Goal: Task Accomplishment & Management: Manage account settings

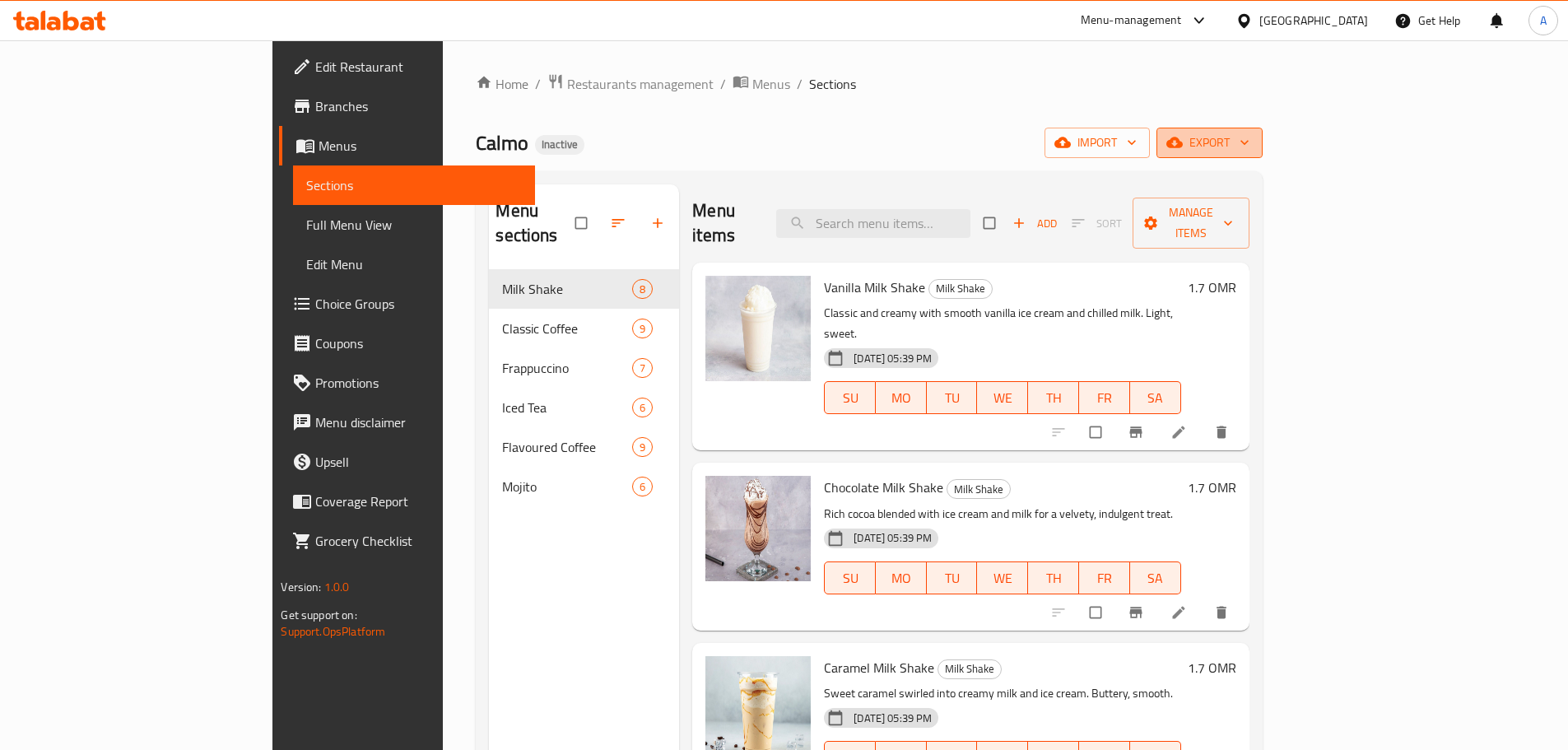
click at [1249, 142] on span "export" at bounding box center [1209, 142] width 80 height 20
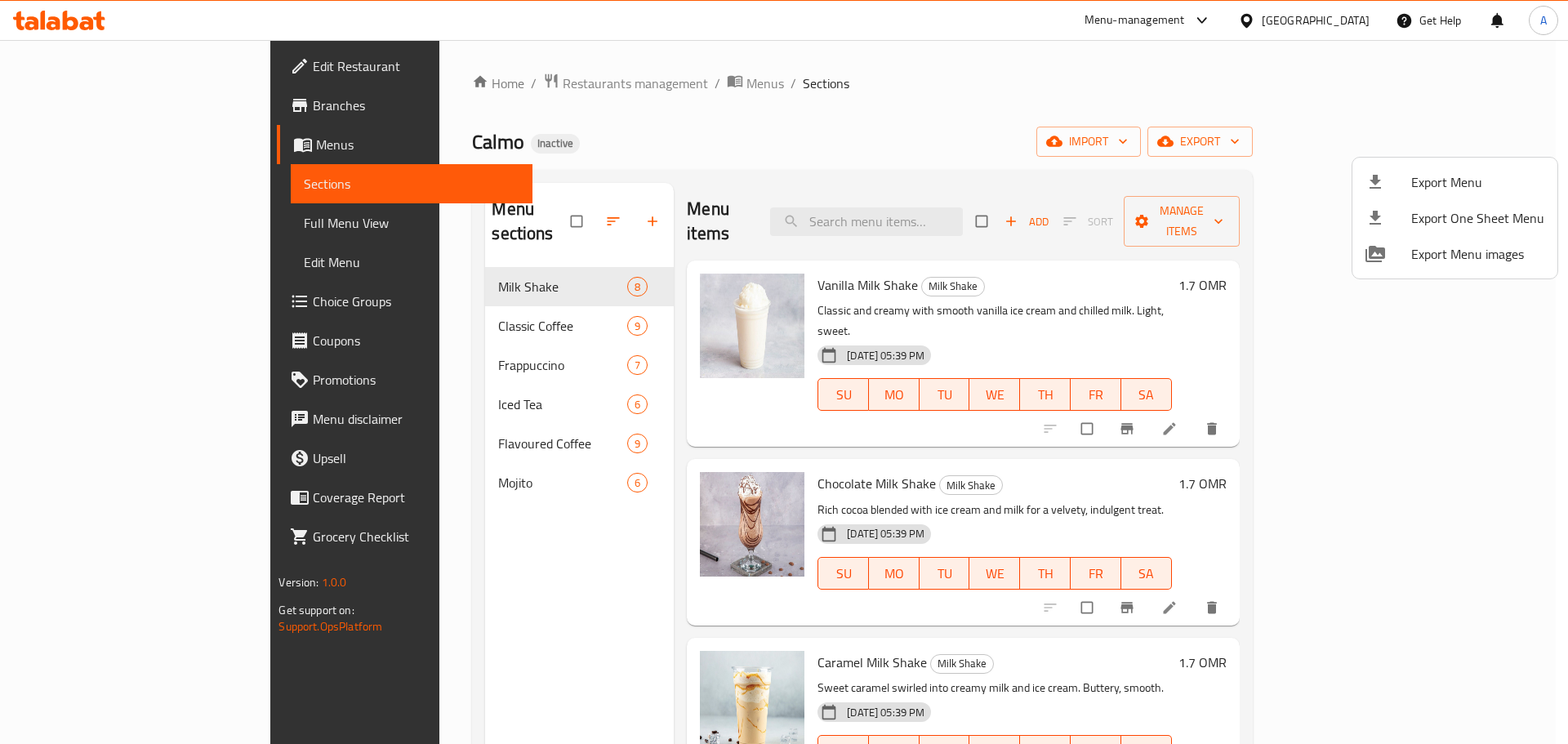
click at [1444, 176] on span "Export Menu" at bounding box center [1477, 182] width 133 height 19
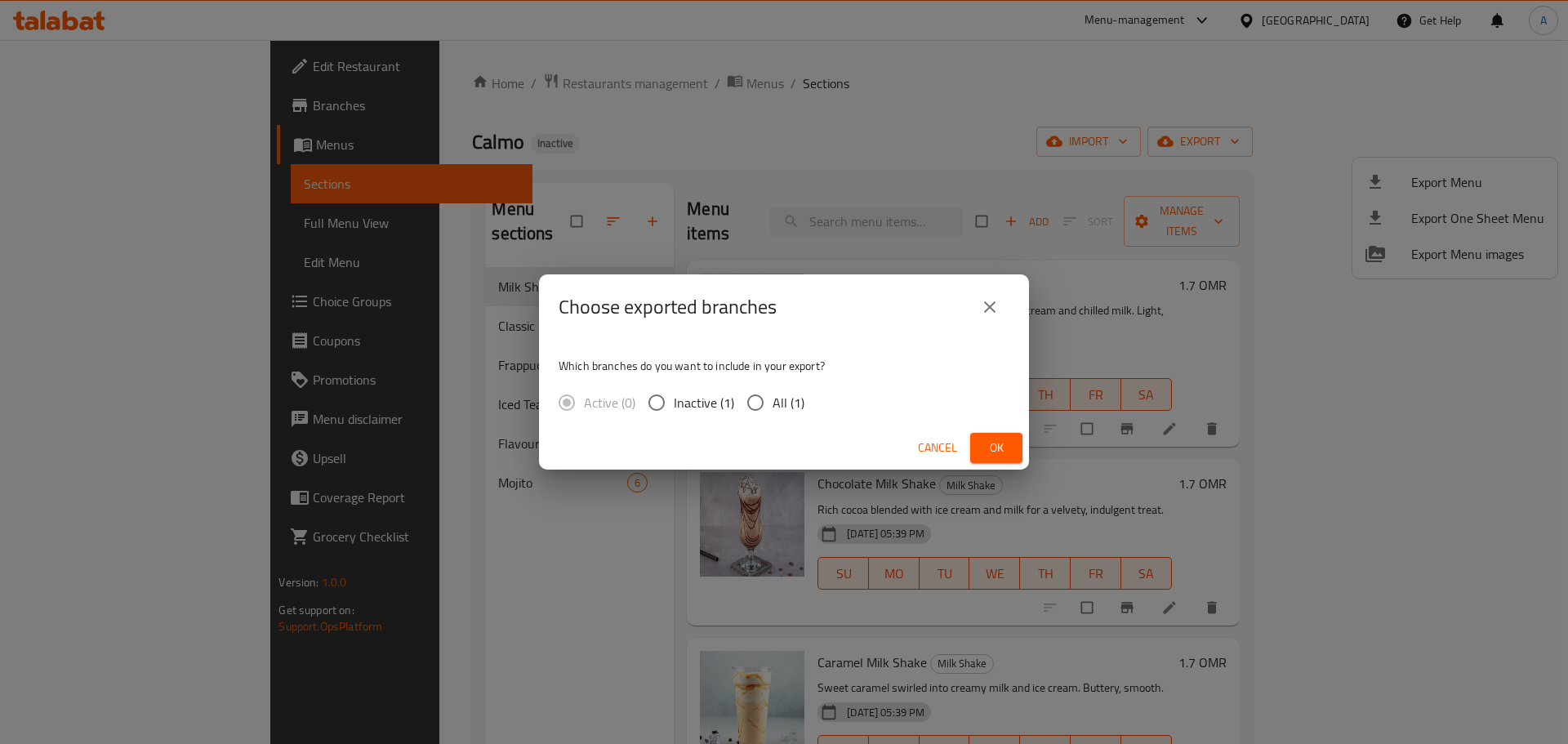
click at [802, 398] on span "All (1)" at bounding box center [788, 403] width 32 height 19
click at [773, 398] on input "All (1)" at bounding box center [755, 403] width 34 height 34
radio input "true"
click at [998, 447] on span "Ok" at bounding box center [995, 448] width 26 height 20
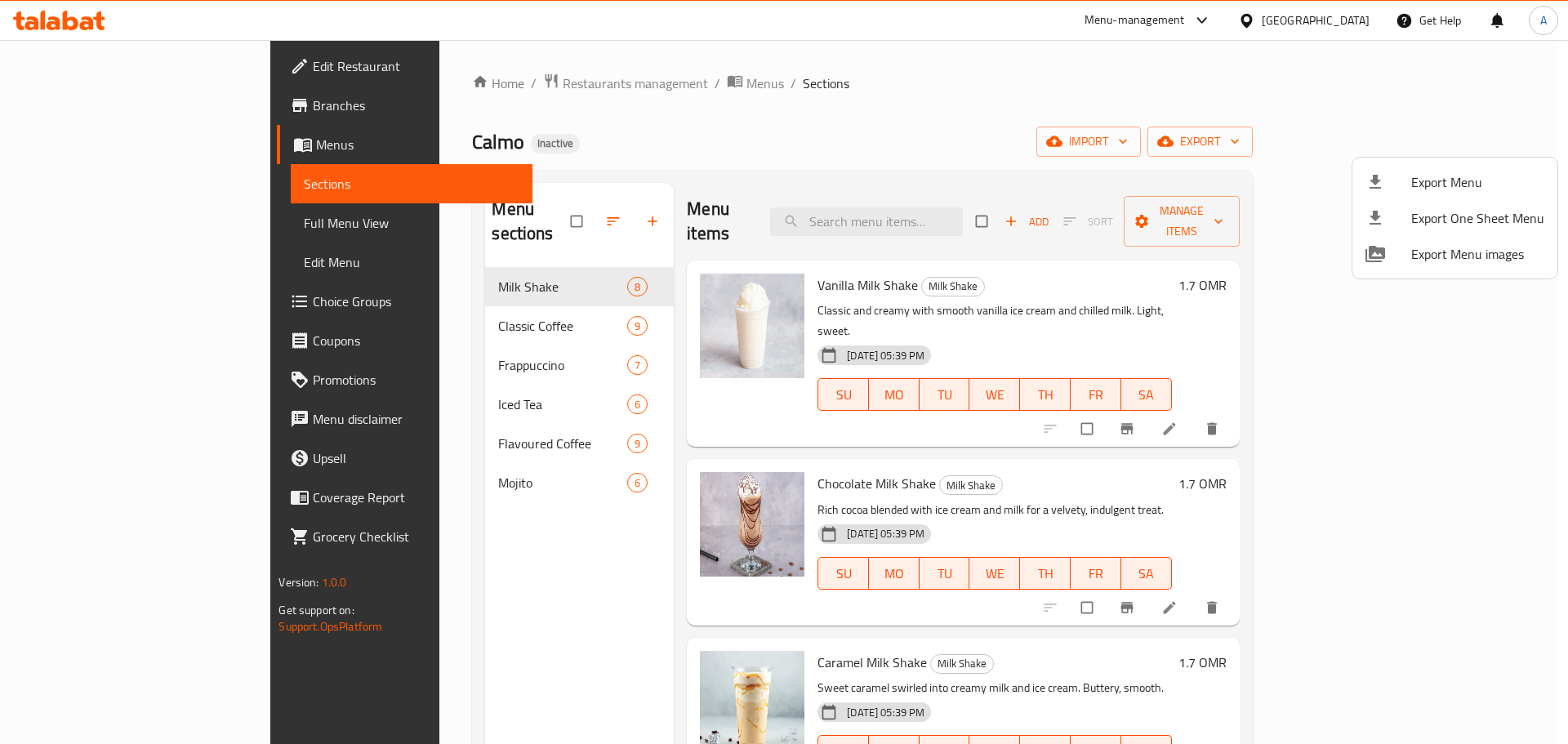
click at [508, 214] on div at bounding box center [784, 372] width 1568 height 744
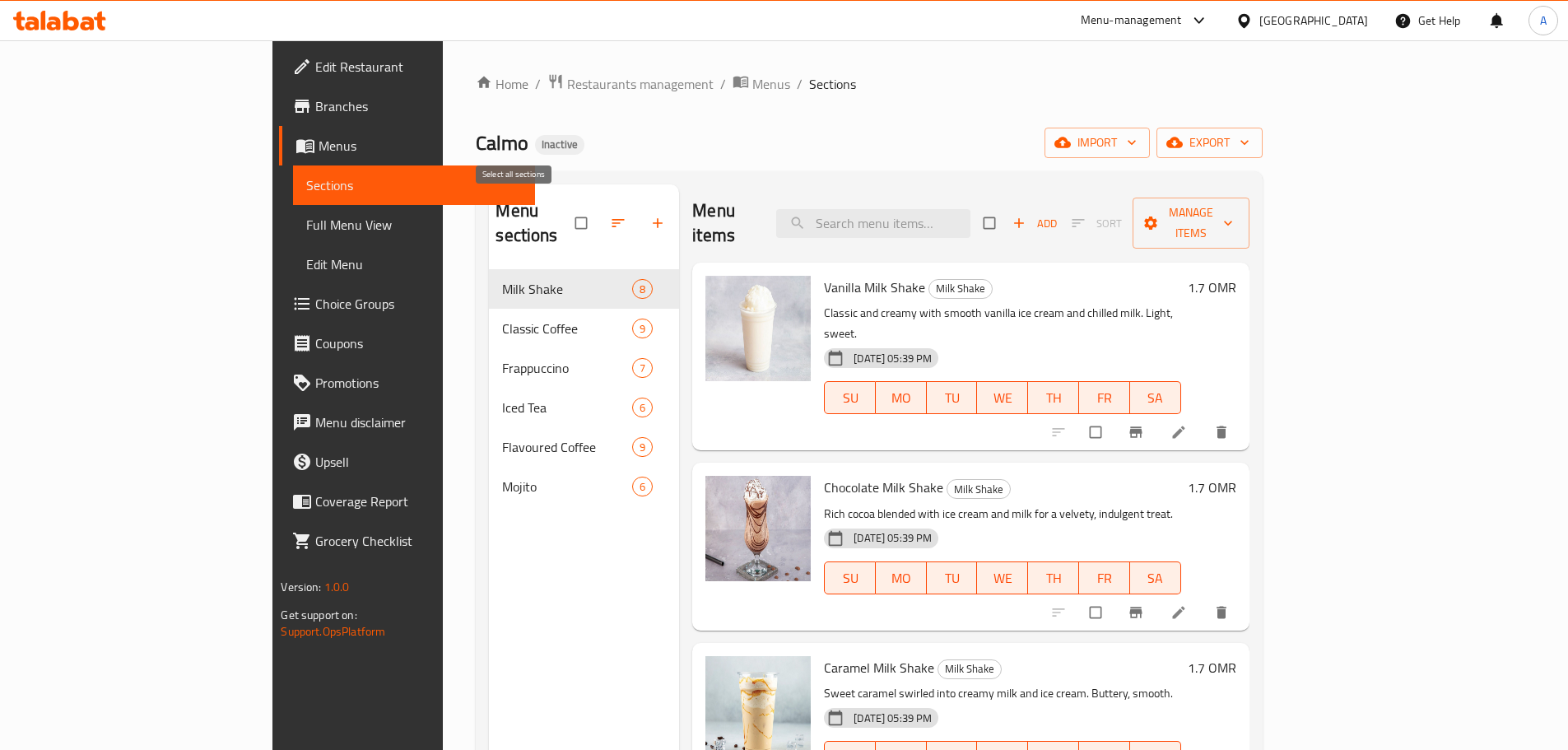
click at [566, 217] on input "checkbox" at bounding box center [583, 223] width 35 height 31
checkbox input "true"
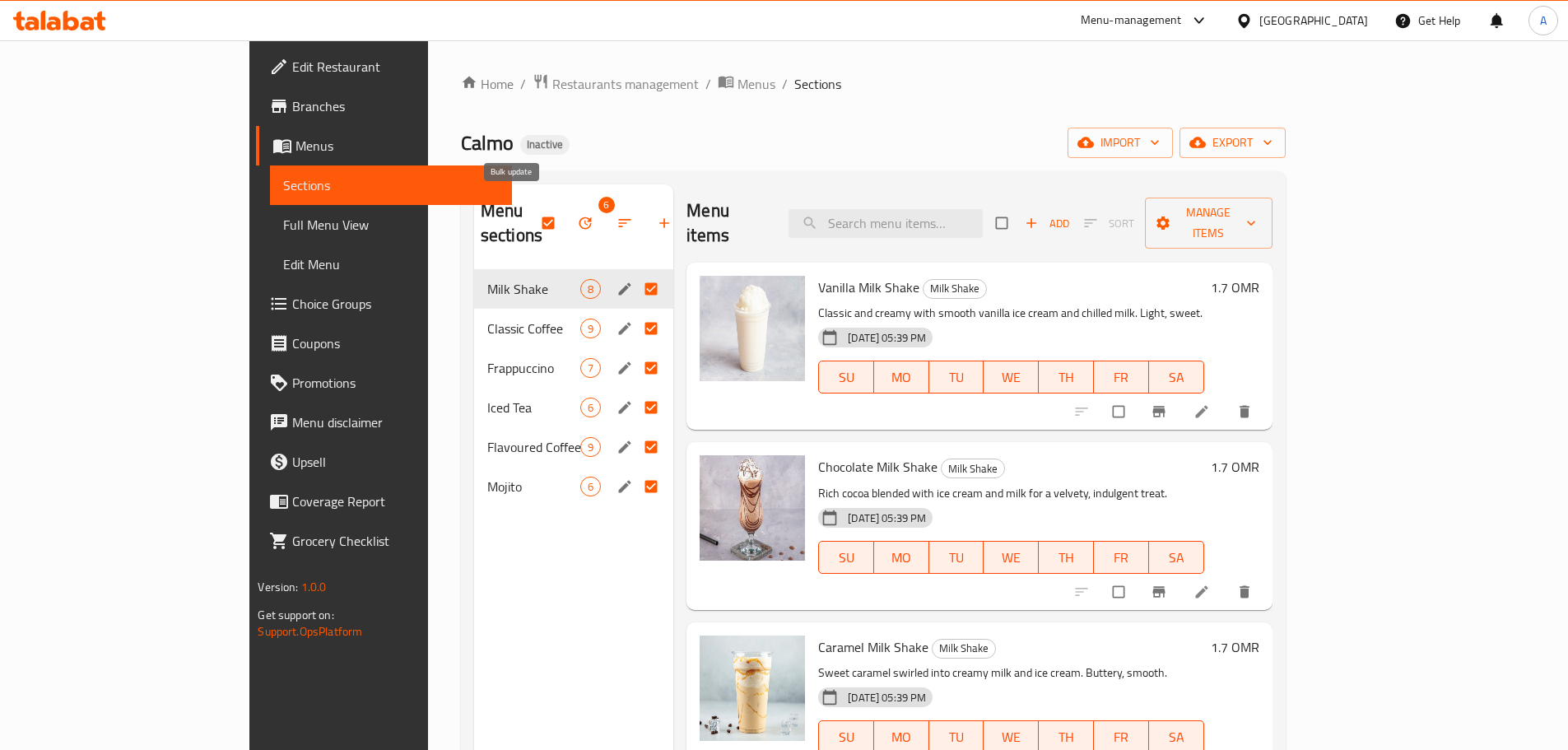
click at [577, 215] on icon "button" at bounding box center [585, 223] width 16 height 16
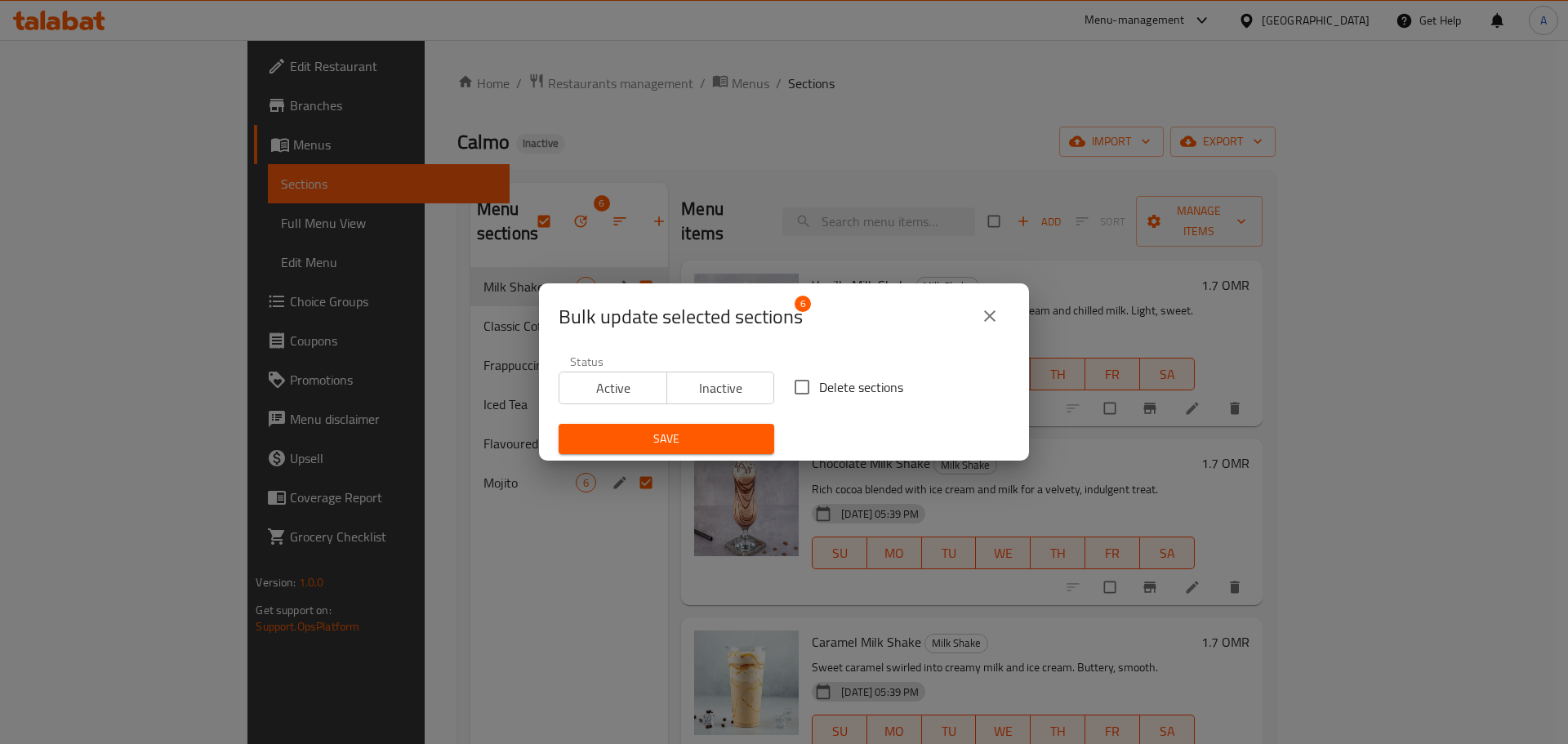
click at [894, 400] on label "Delete sections" at bounding box center [844, 387] width 119 height 34
click at [819, 400] on input "Delete sections" at bounding box center [802, 387] width 34 height 34
checkbox input "true"
click at [686, 447] on span "Save" at bounding box center [666, 438] width 189 height 20
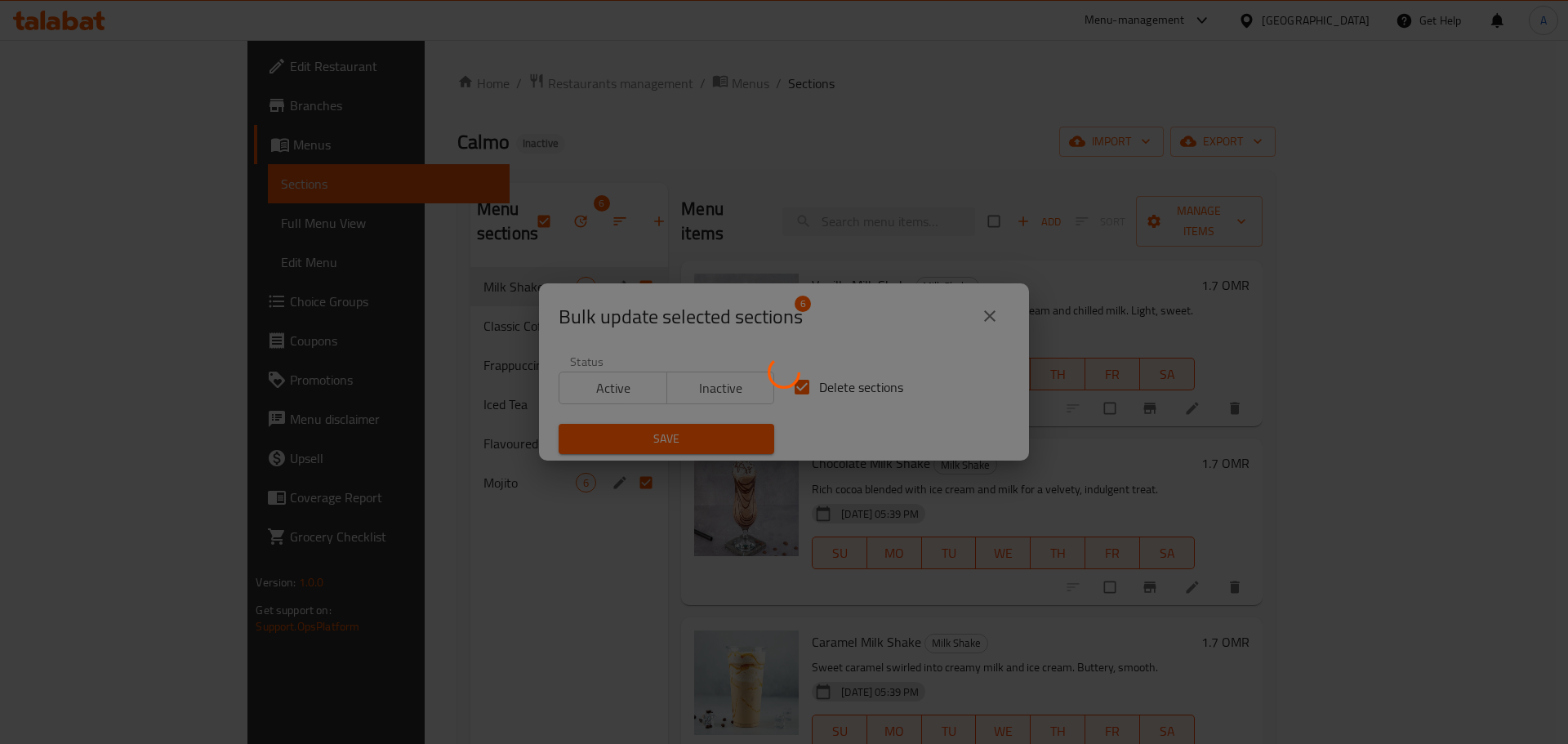
checkbox input "false"
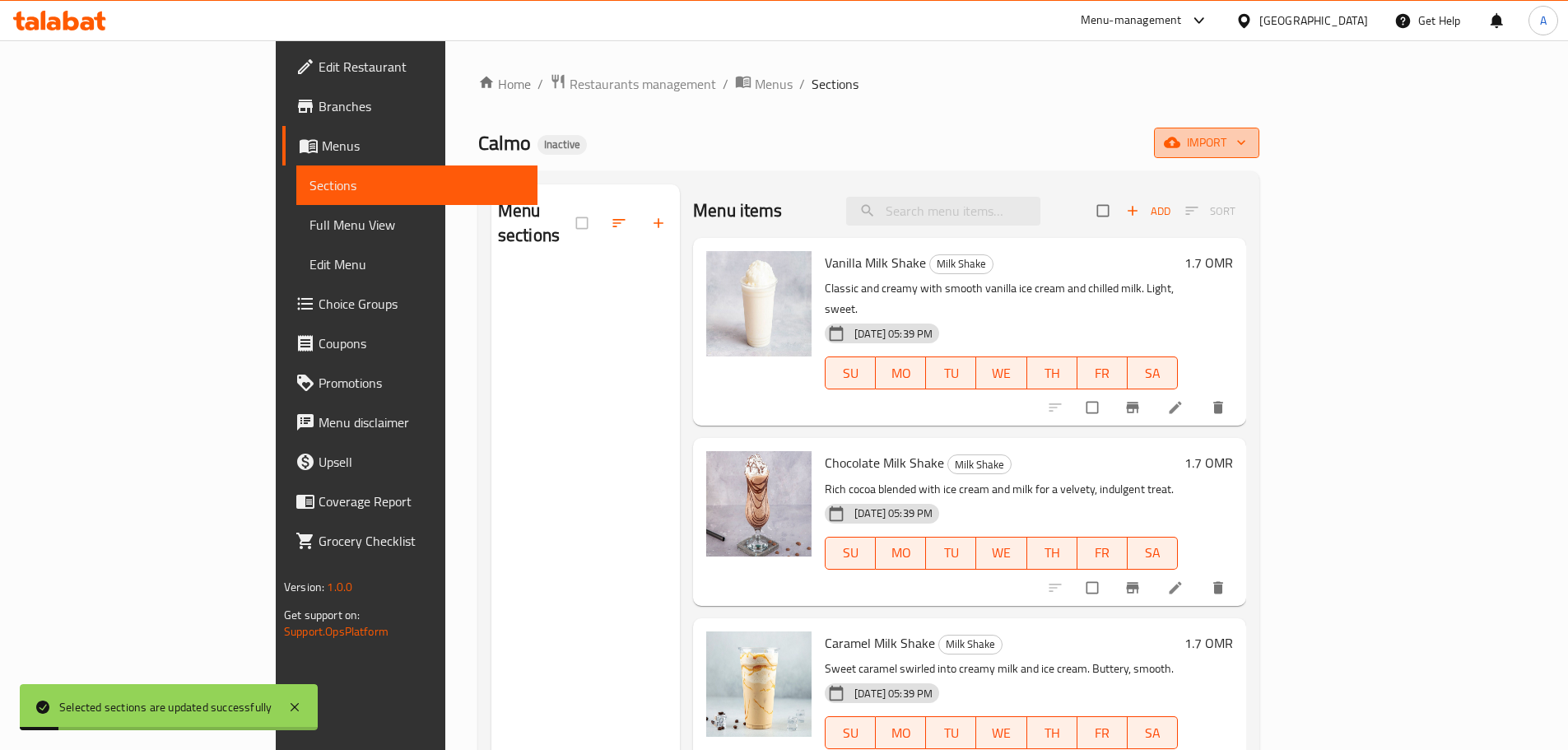
click at [1246, 141] on span "import" at bounding box center [1207, 142] width 79 height 20
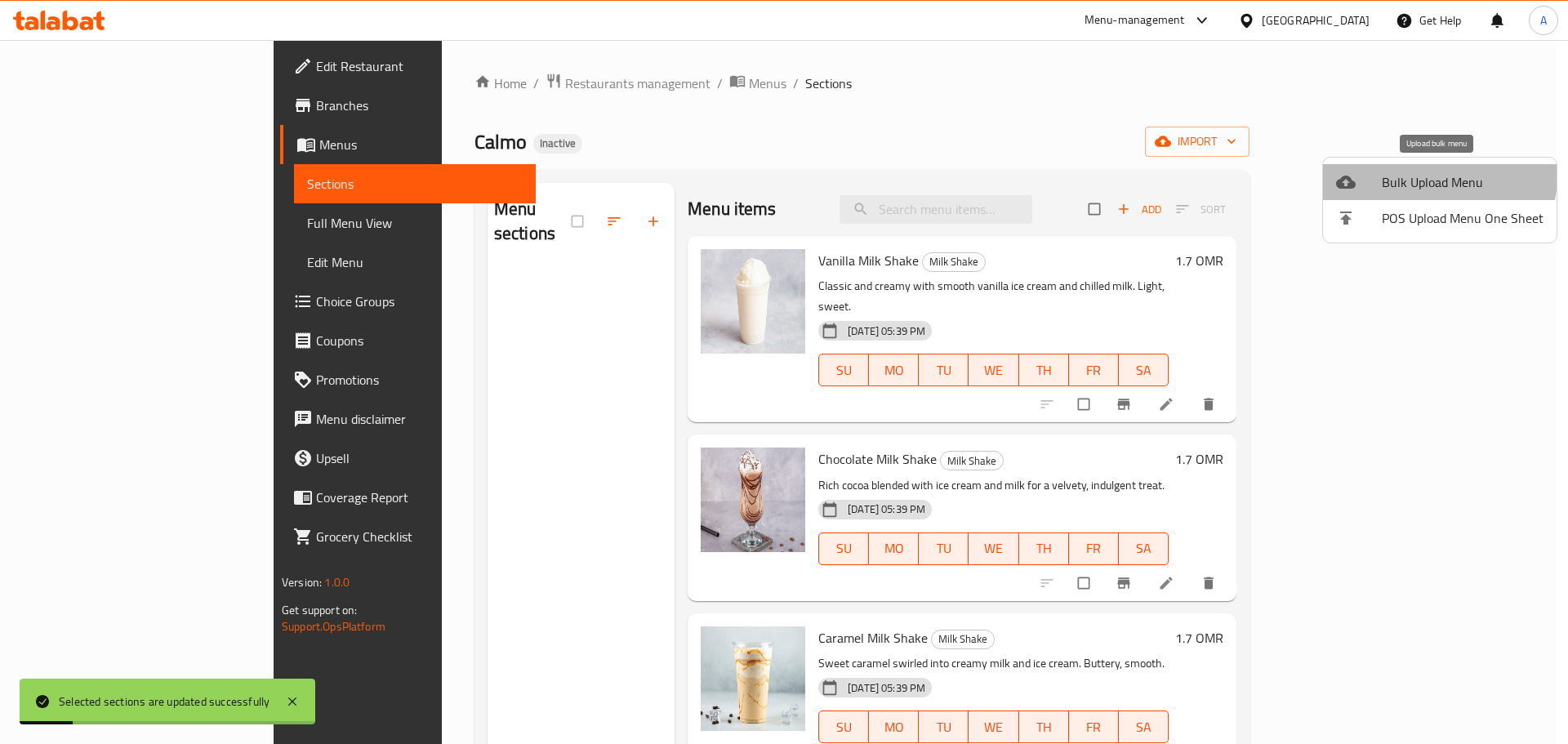
click at [1432, 176] on span "Bulk Upload Menu" at bounding box center [1462, 182] width 162 height 19
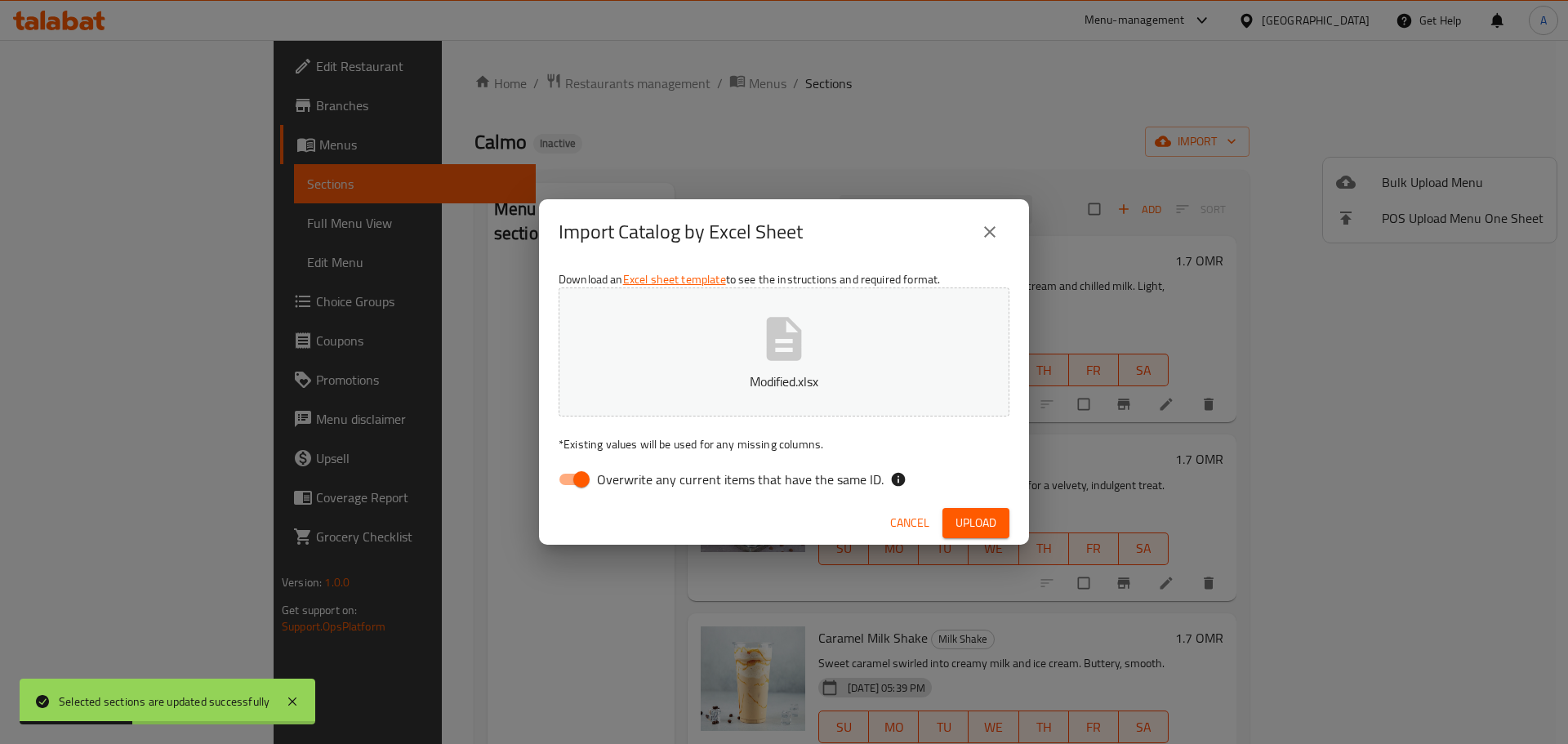
drag, startPoint x: 806, startPoint y: 486, endPoint x: 814, endPoint y: 485, distance: 8.1
click at [807, 487] on span "Overwrite any current items that have the same ID." at bounding box center [740, 479] width 287 height 19
click at [825, 481] on span "Overwrite any current items that have the same ID." at bounding box center [740, 479] width 287 height 19
click at [628, 481] on input "Overwrite any current items that have the same ID." at bounding box center [580, 479] width 93 height 31
checkbox input "false"
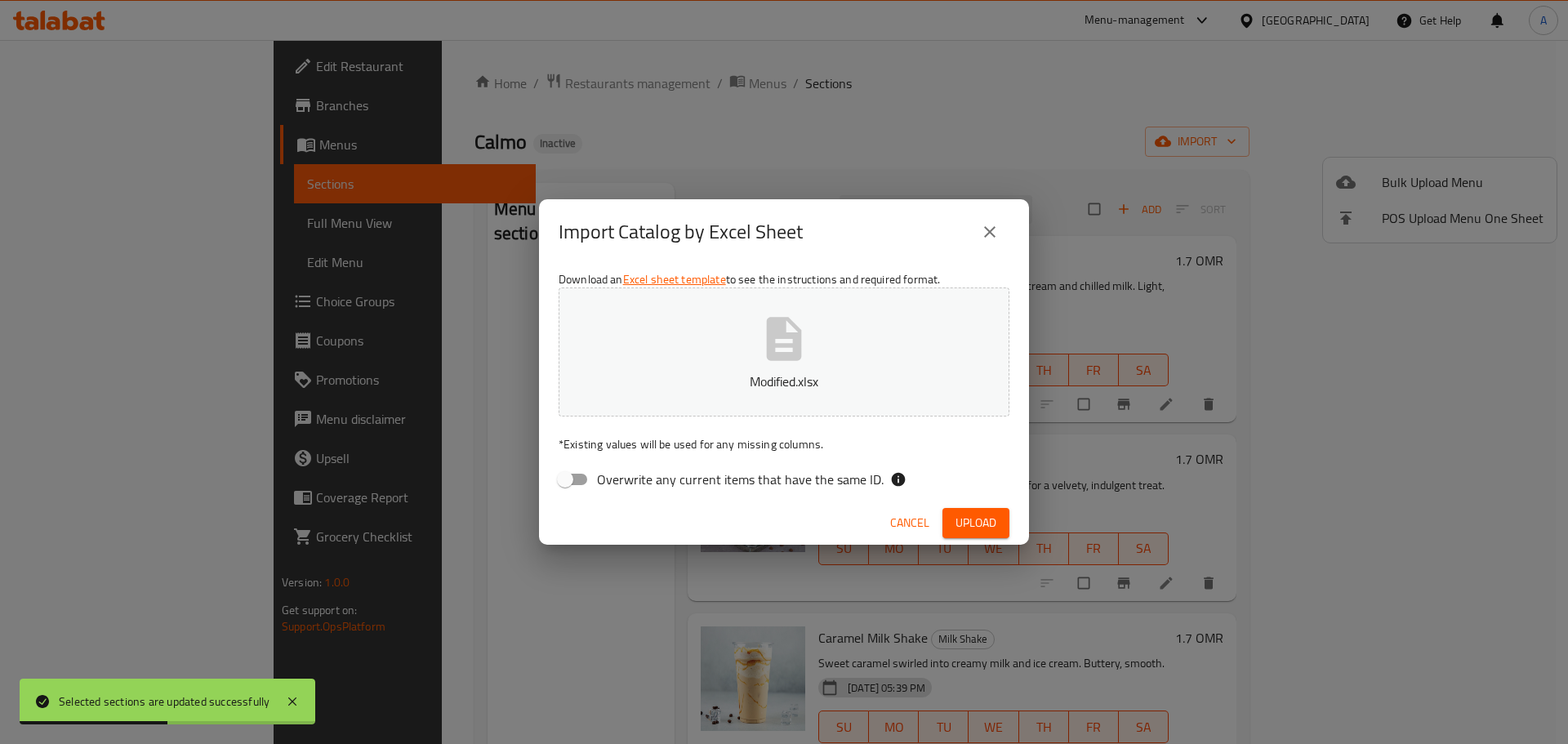
click at [975, 514] on span "Upload" at bounding box center [975, 522] width 41 height 20
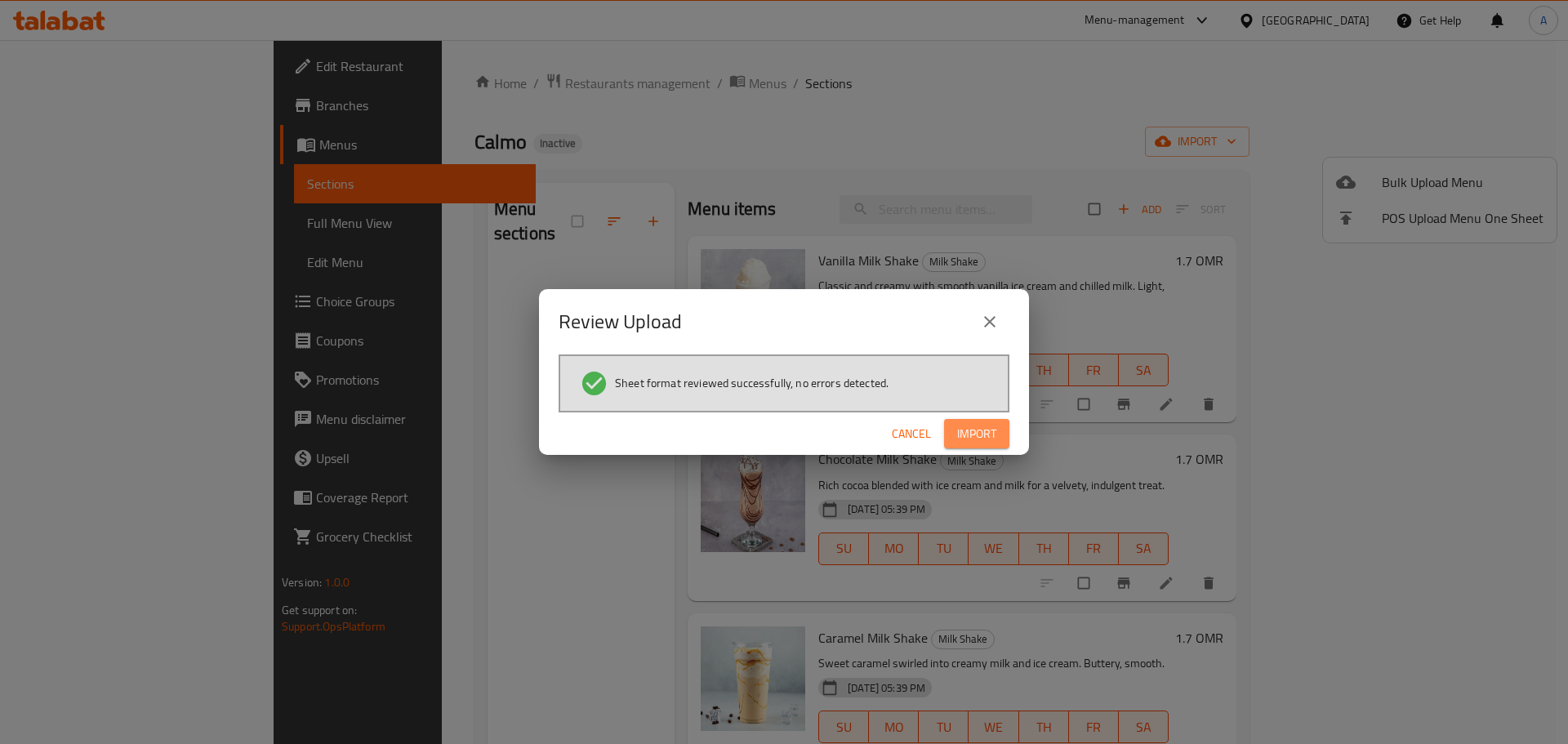
click at [1007, 432] on button "Import" at bounding box center [976, 434] width 65 height 31
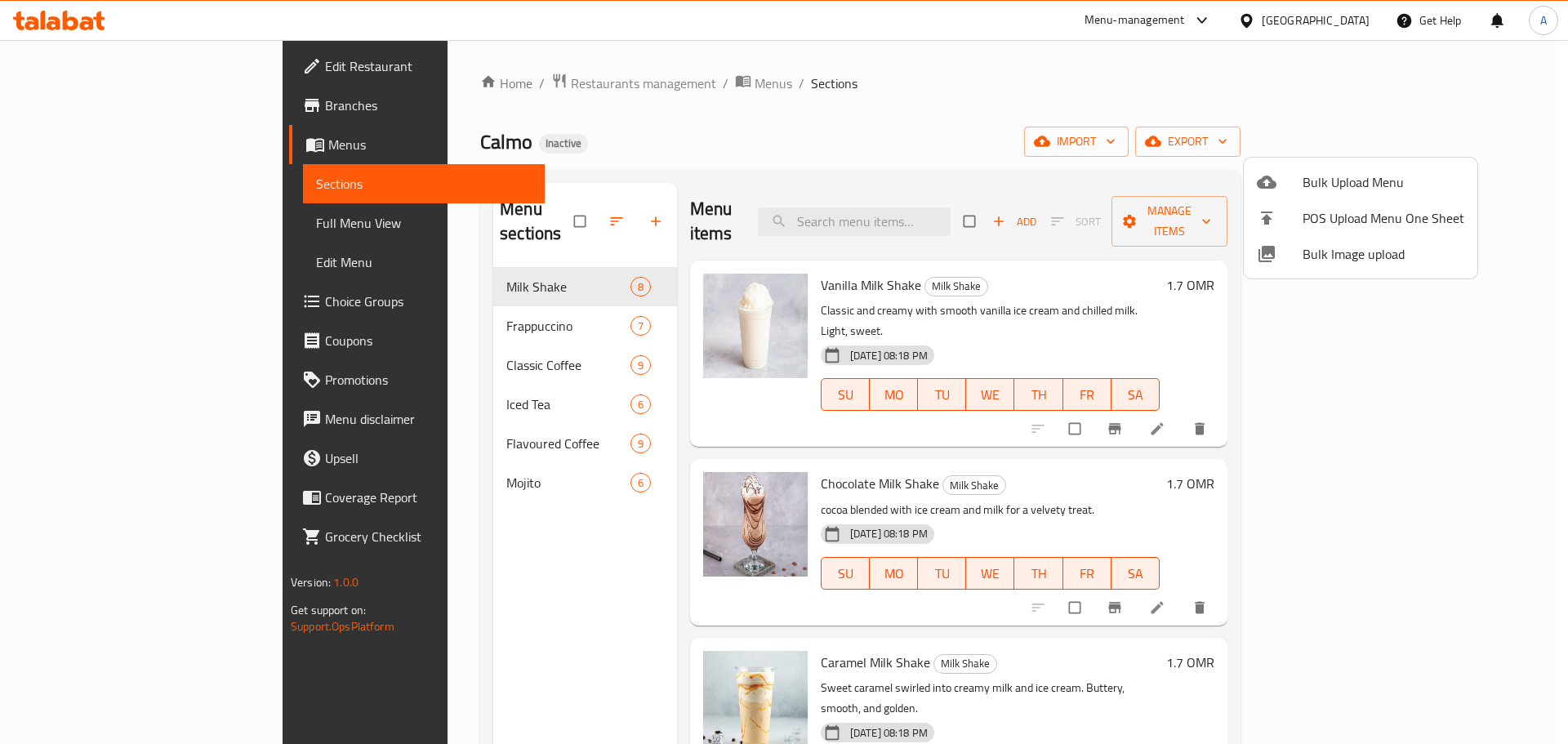
click at [54, 222] on div at bounding box center [784, 372] width 1568 height 744
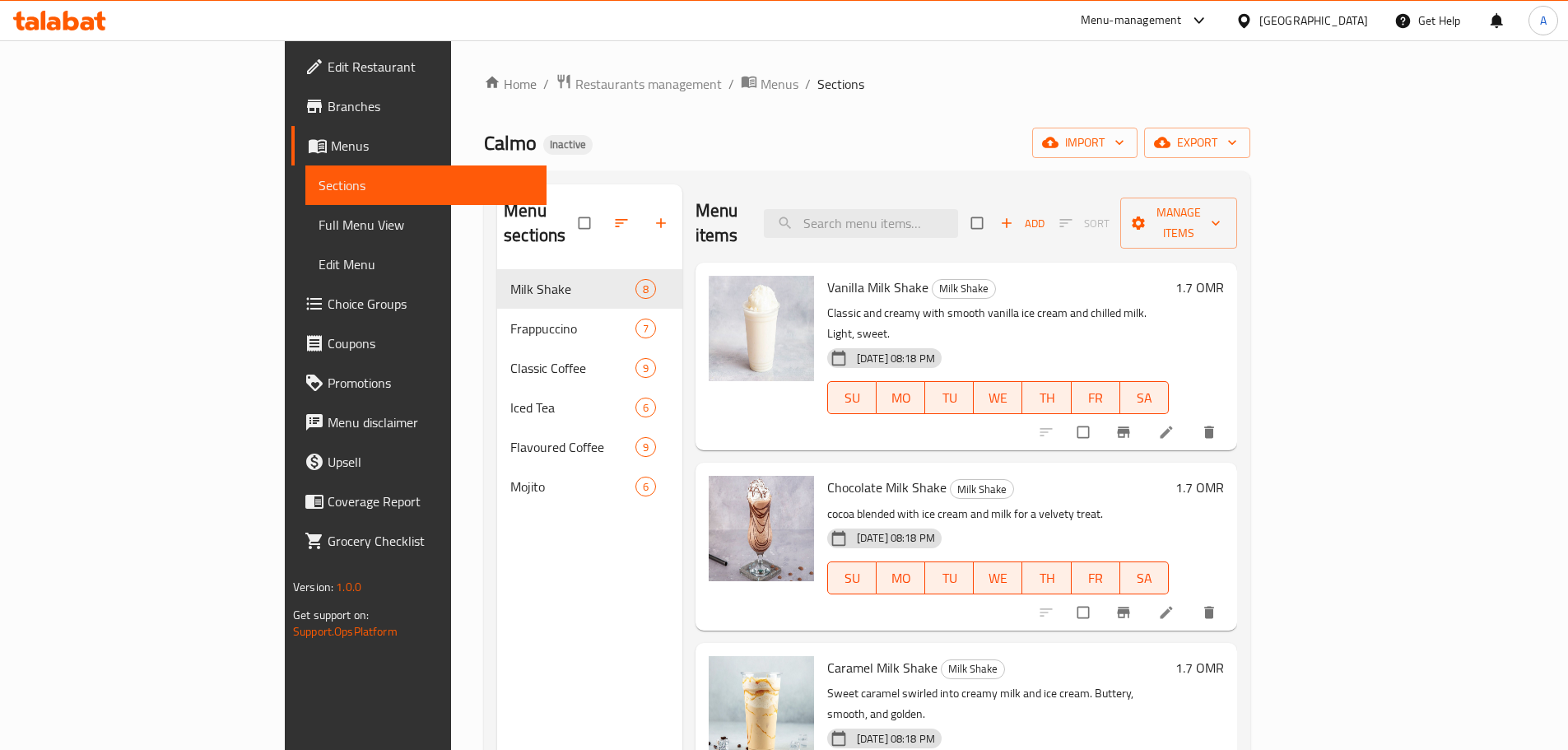
click at [318, 224] on span "Full Menu View" at bounding box center [425, 225] width 215 height 19
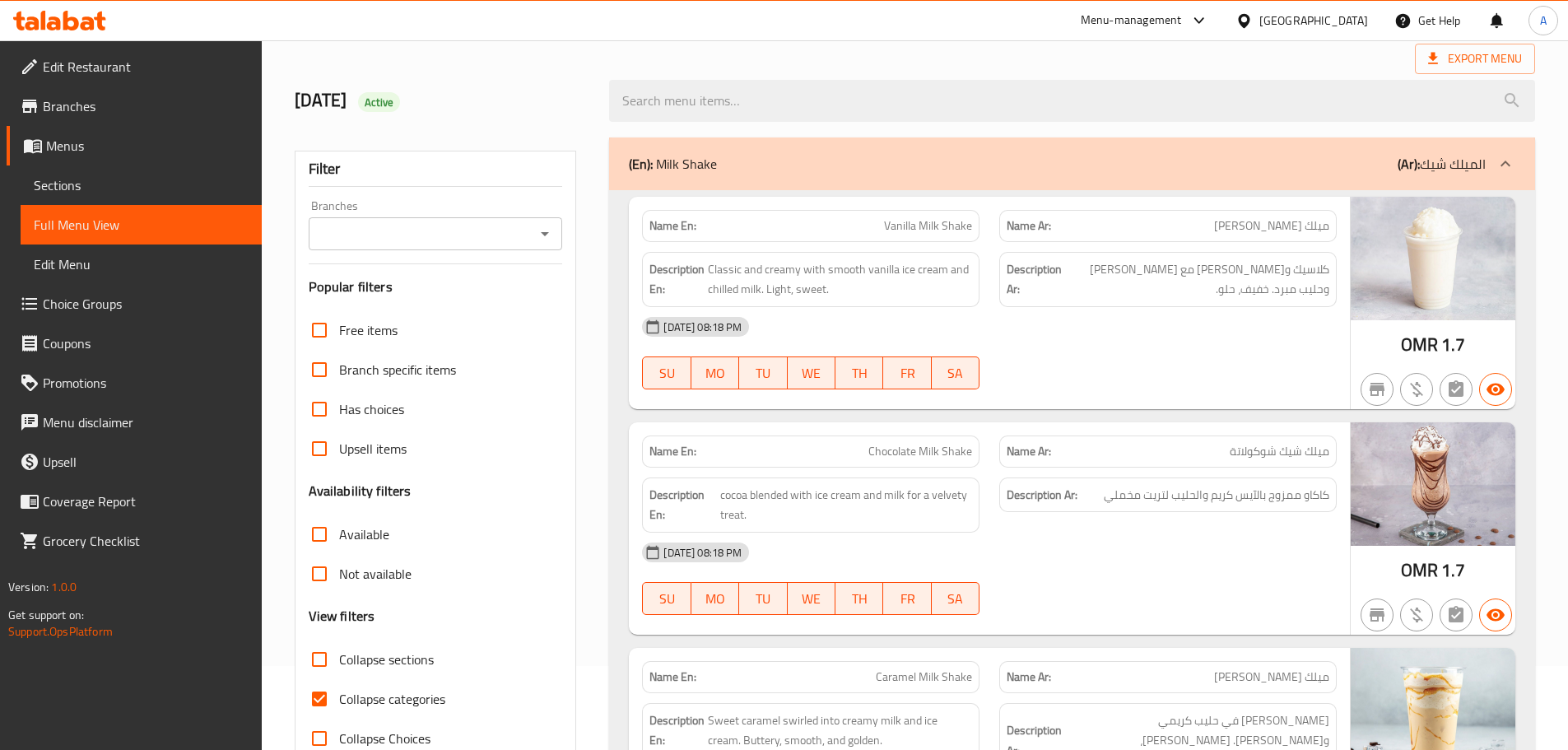
scroll to position [165, 0]
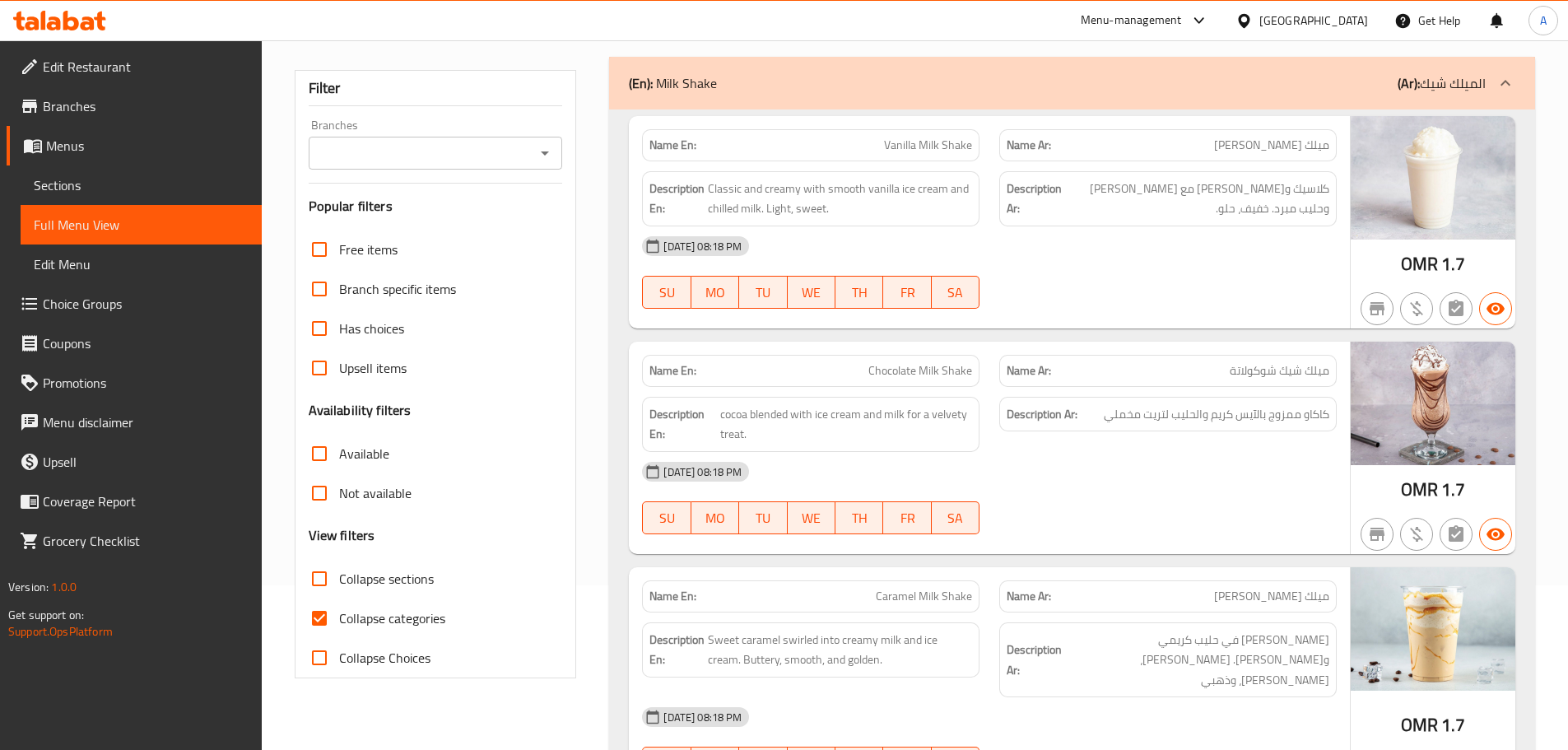
click at [312, 618] on input "Collapse categories" at bounding box center [319, 618] width 40 height 40
checkbox input "false"
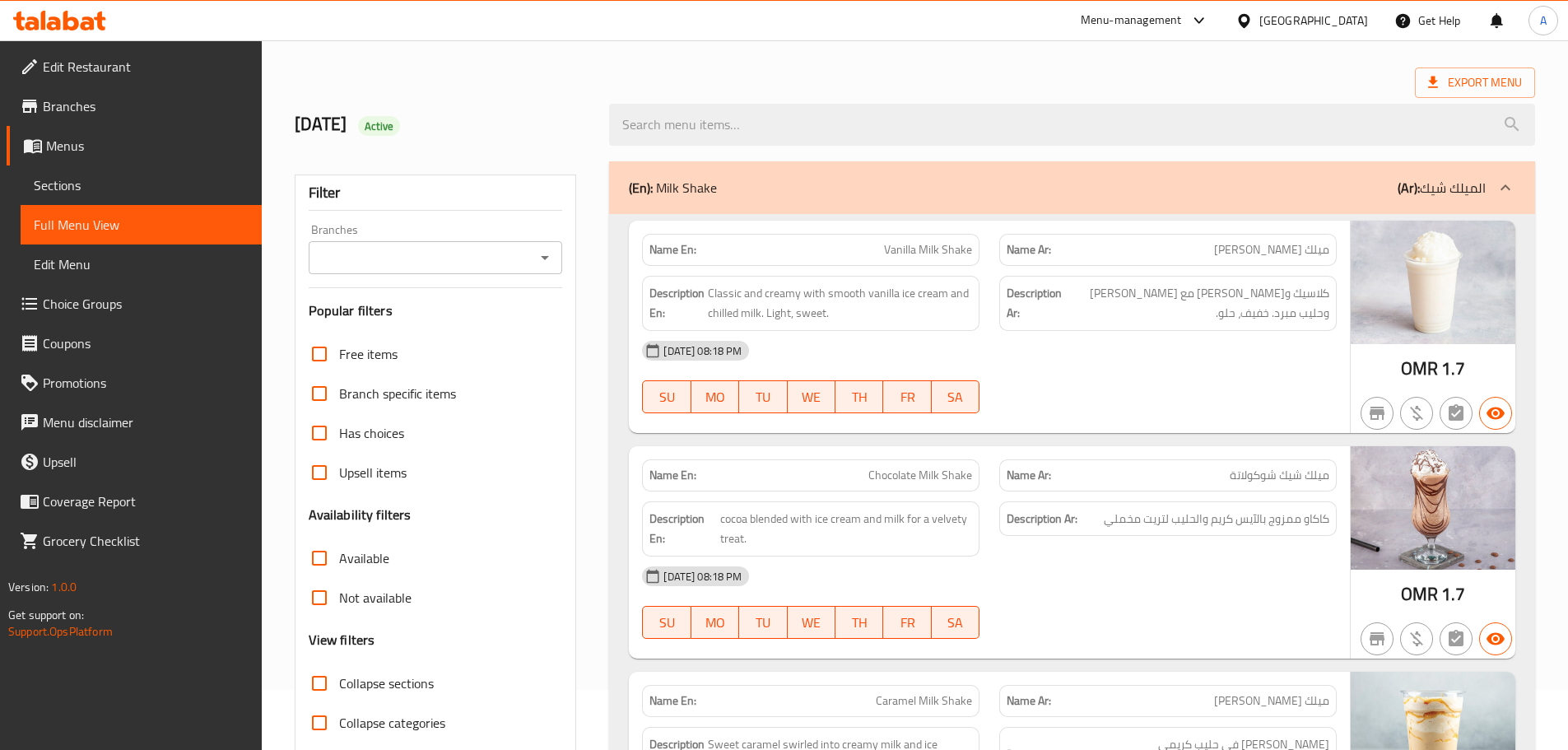
scroll to position [0, 0]
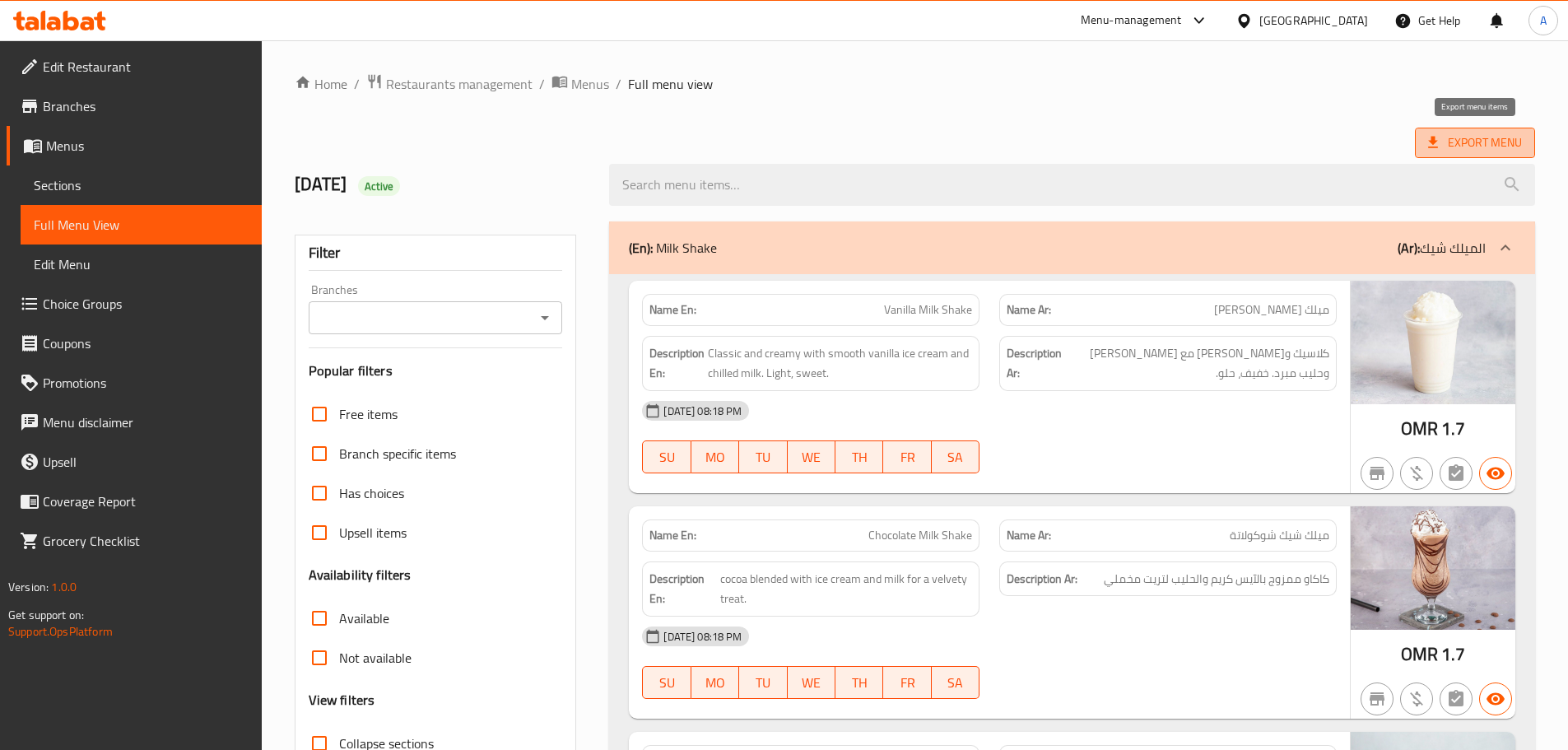
click at [1442, 130] on span "Export Menu" at bounding box center [1475, 143] width 120 height 31
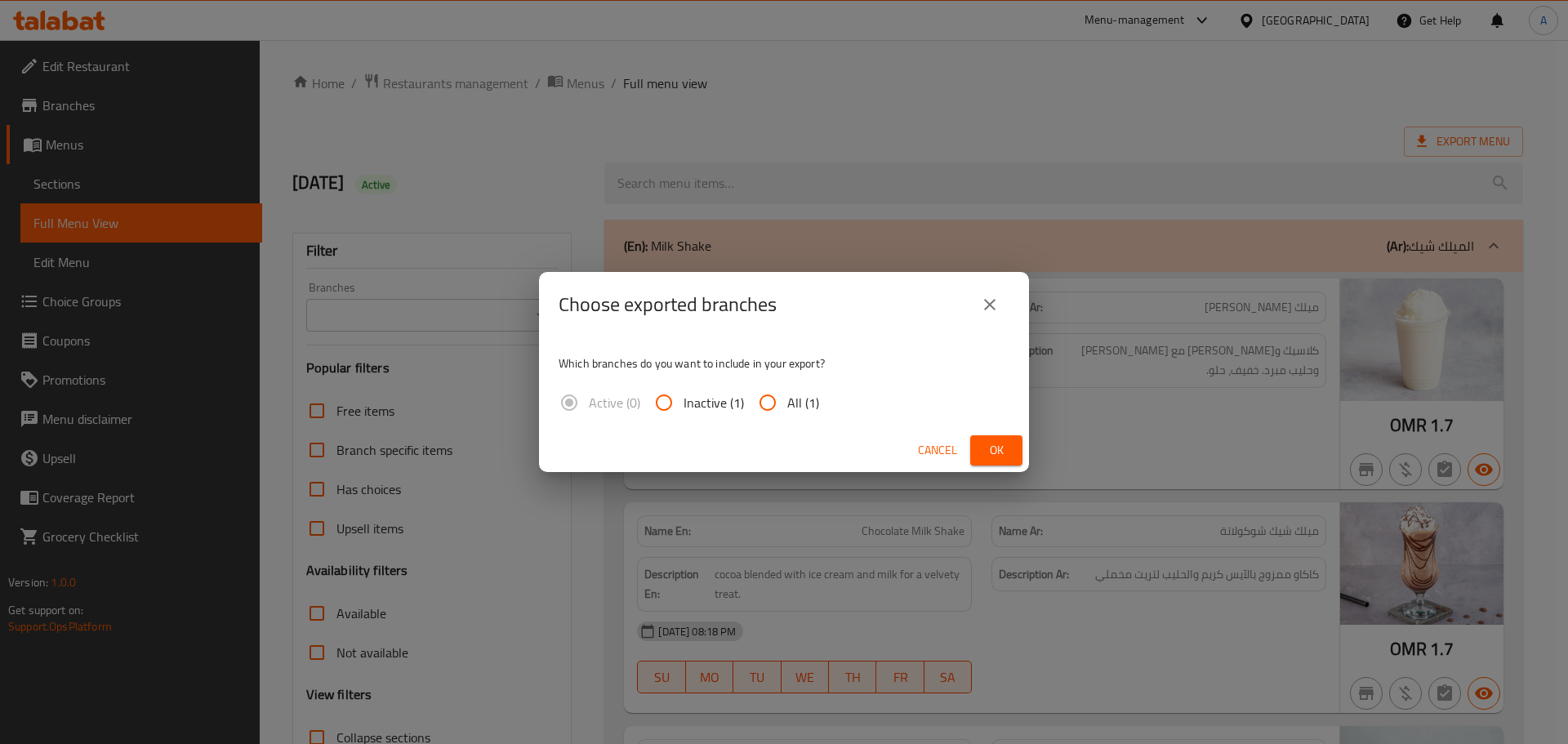
click at [802, 405] on span "All (1)" at bounding box center [802, 403] width 32 height 19
click at [787, 405] on input "All (1)" at bounding box center [767, 403] width 39 height 39
radio input "true"
click at [997, 444] on span "Ok" at bounding box center [995, 449] width 26 height 20
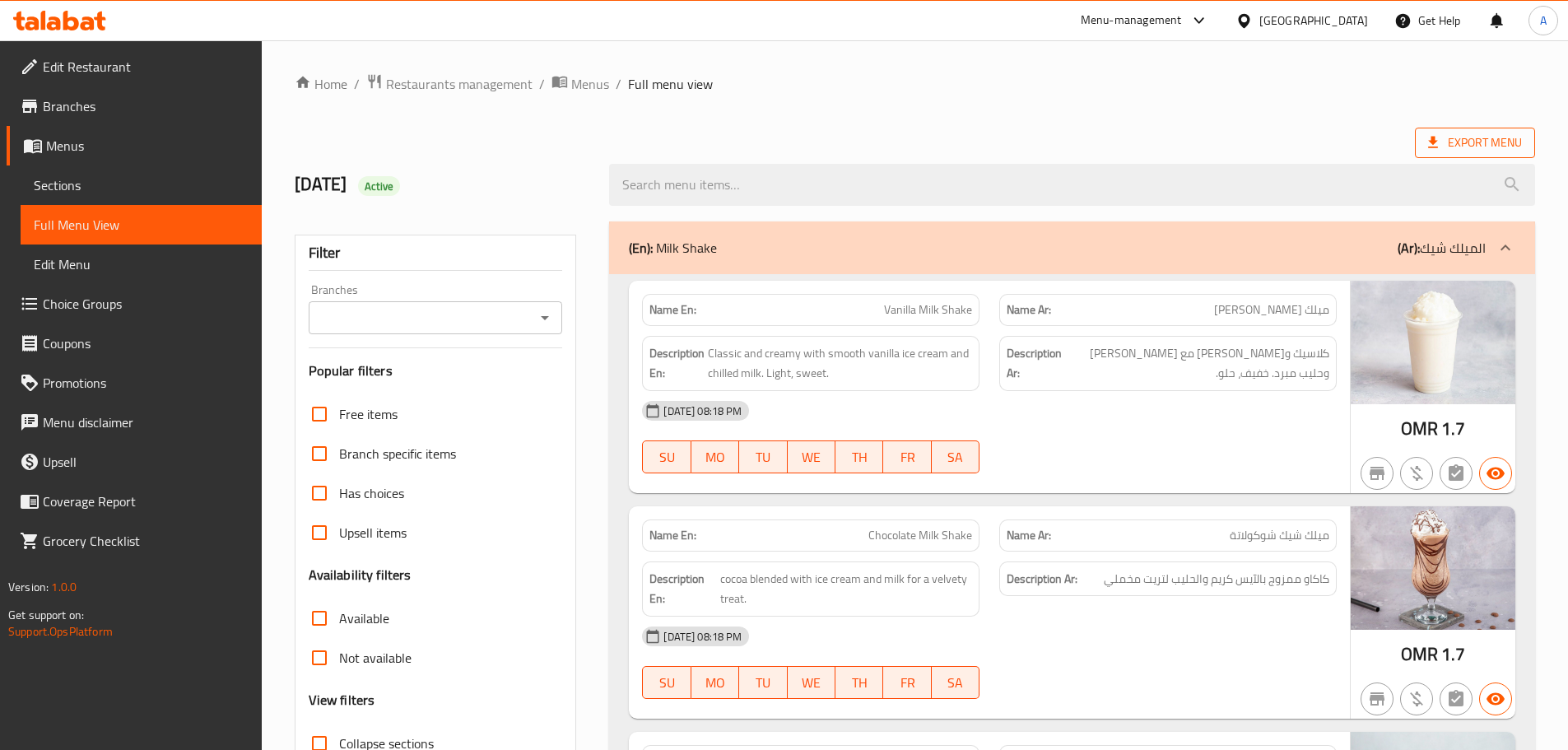
click at [1506, 155] on span "Export Menu" at bounding box center [1475, 143] width 120 height 31
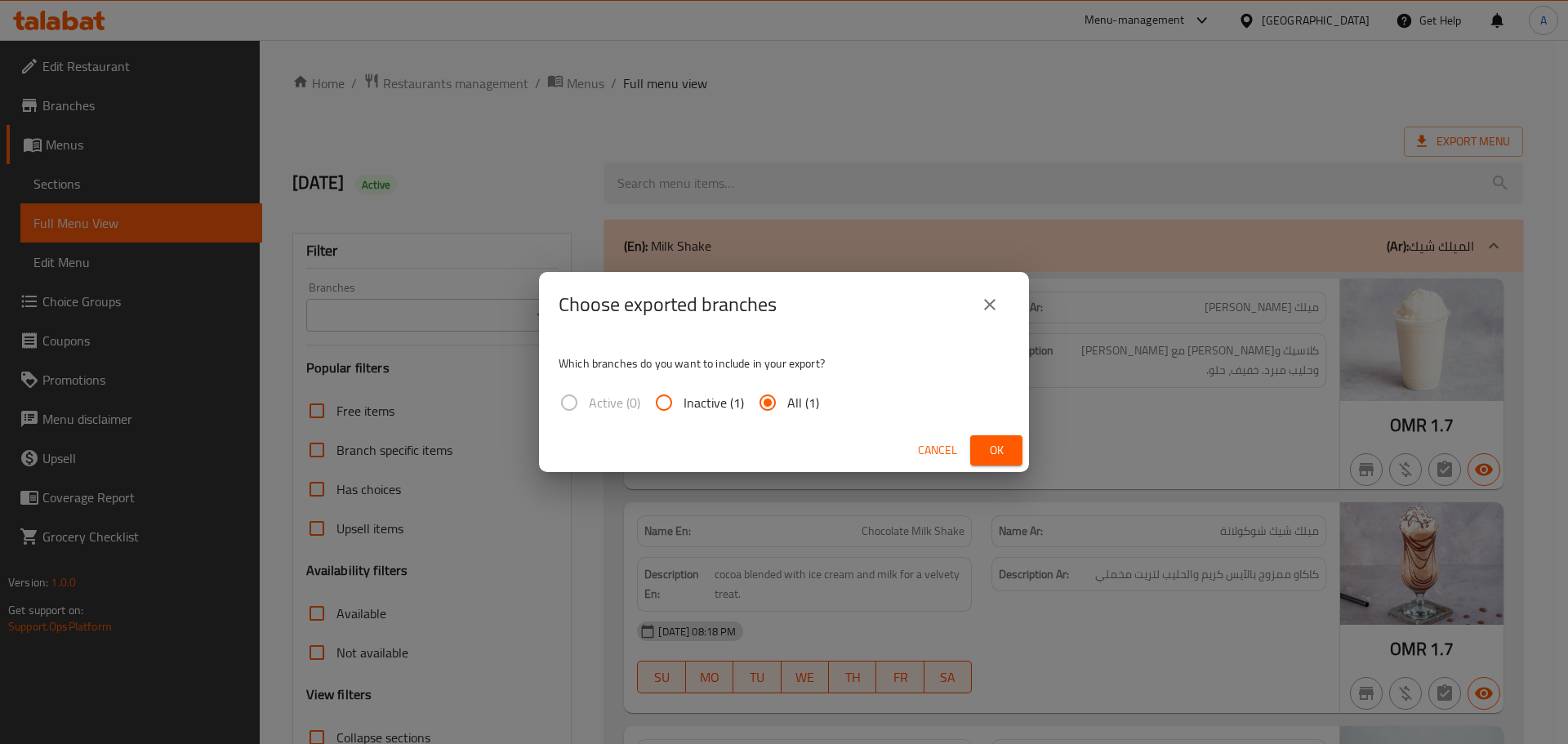
click at [976, 298] on button "close" at bounding box center [990, 304] width 39 height 39
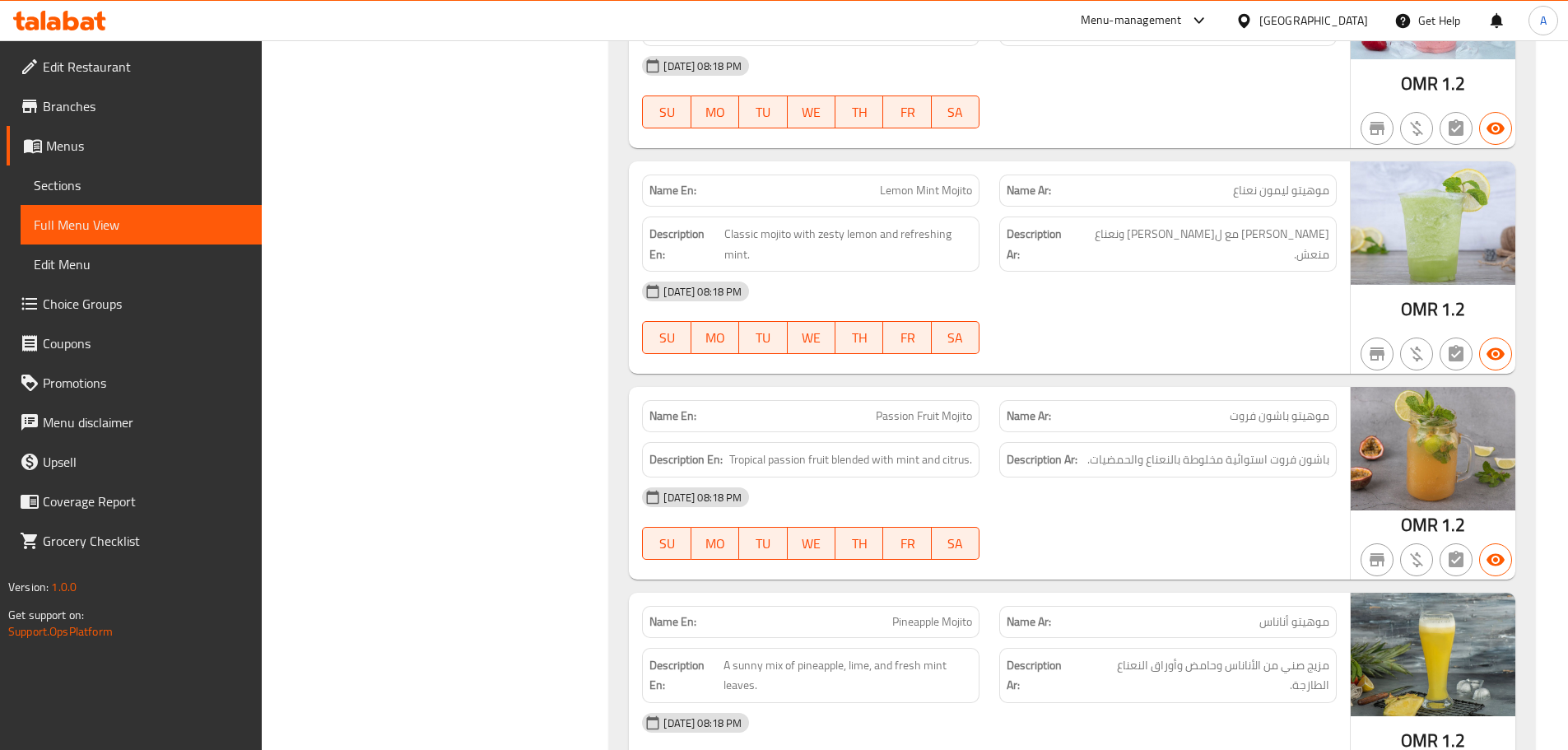
scroll to position [9217, 0]
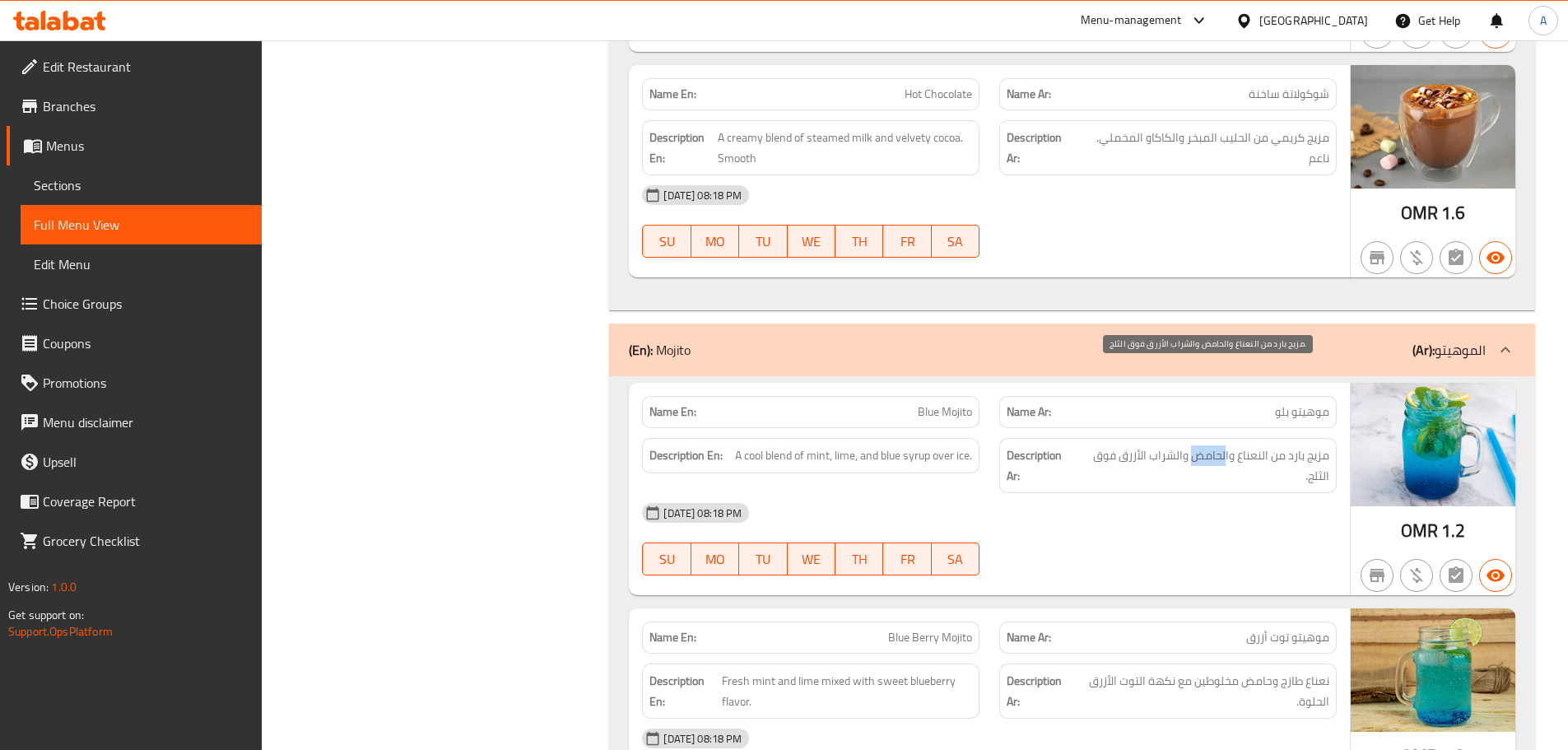
drag, startPoint x: 1225, startPoint y: 376, endPoint x: 1198, endPoint y: 376, distance: 27.0
click at [1198, 445] on span "مزيج بارد من النعناع والحامض والشراب الأزرق فوق الثلج." at bounding box center [1204, 466] width 251 height 40
click at [1222, 445] on span "مزيج بارد من النعناع والحامض والشراب الأزرق فوق الثلج." at bounding box center [1204, 466] width 251 height 40
drag, startPoint x: 1220, startPoint y: 376, endPoint x: 1196, endPoint y: 376, distance: 24.0
click at [1196, 445] on span "مزيج بارد من النعناع والحامض والشراب الأزرق فوق الثلج." at bounding box center [1204, 466] width 251 height 40
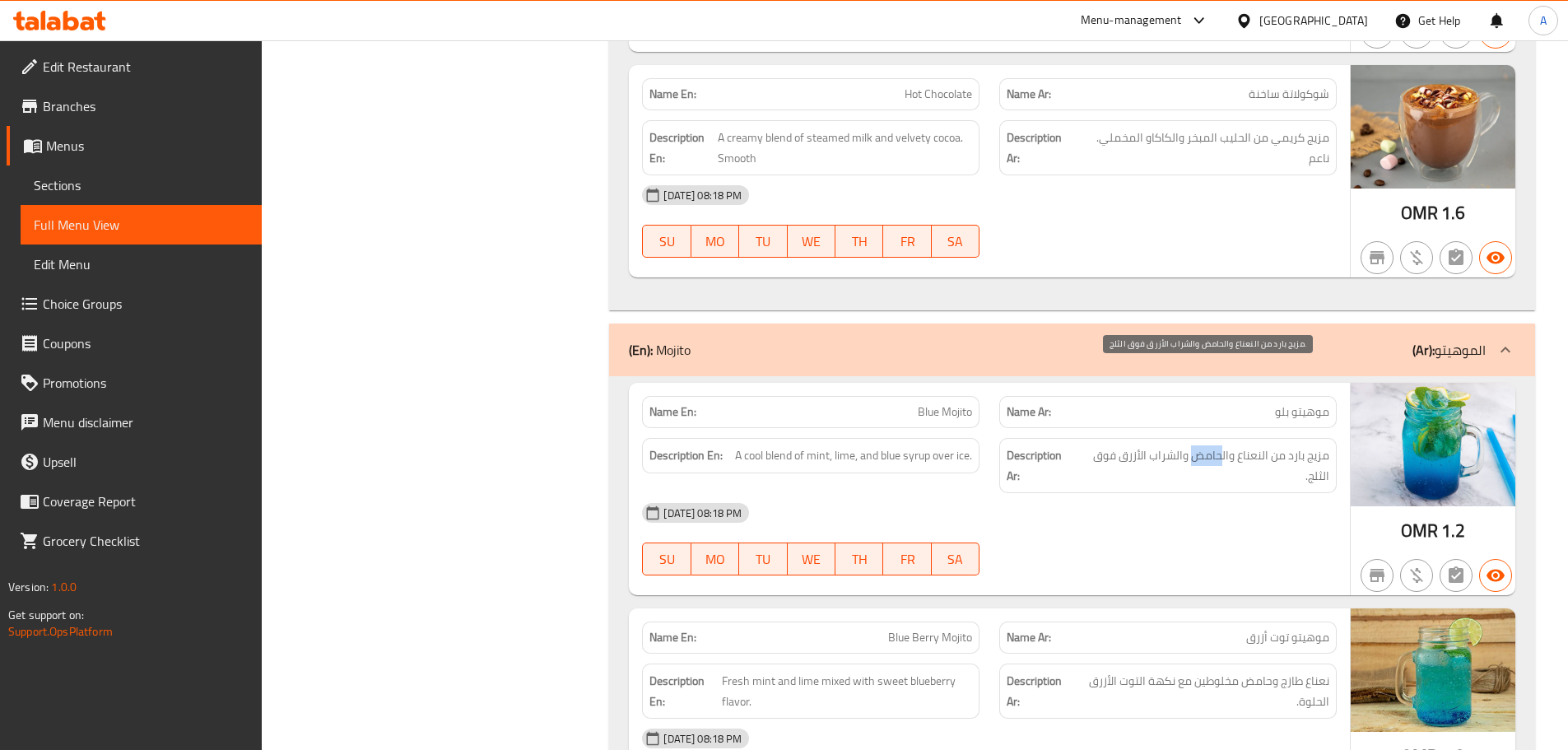
copy span "حامض"
click at [1132, 445] on span "مزيج بارد من النعناع والحامض والشراب الأزرق فوق الثلج." at bounding box center [1204, 466] width 251 height 40
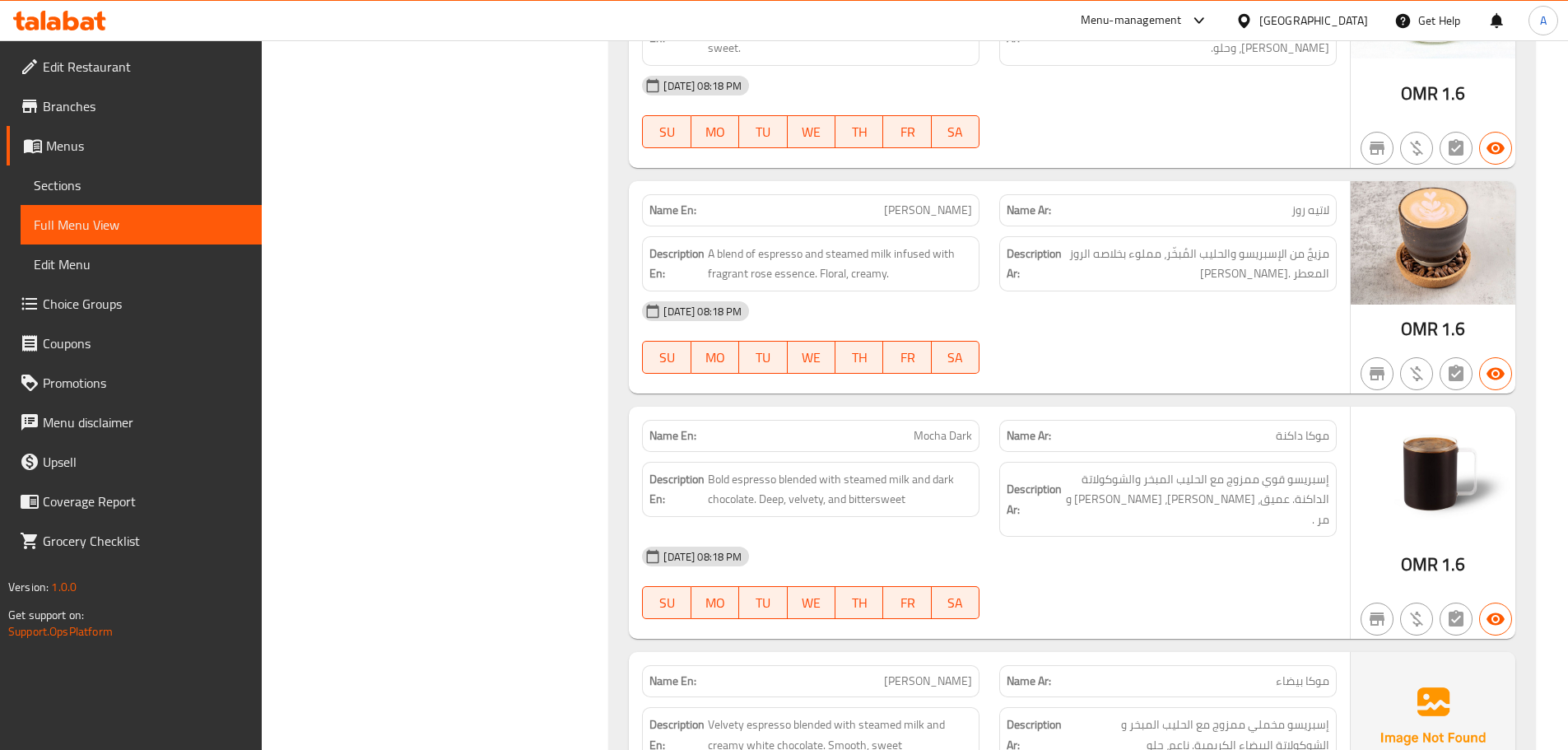
scroll to position [5350, 0]
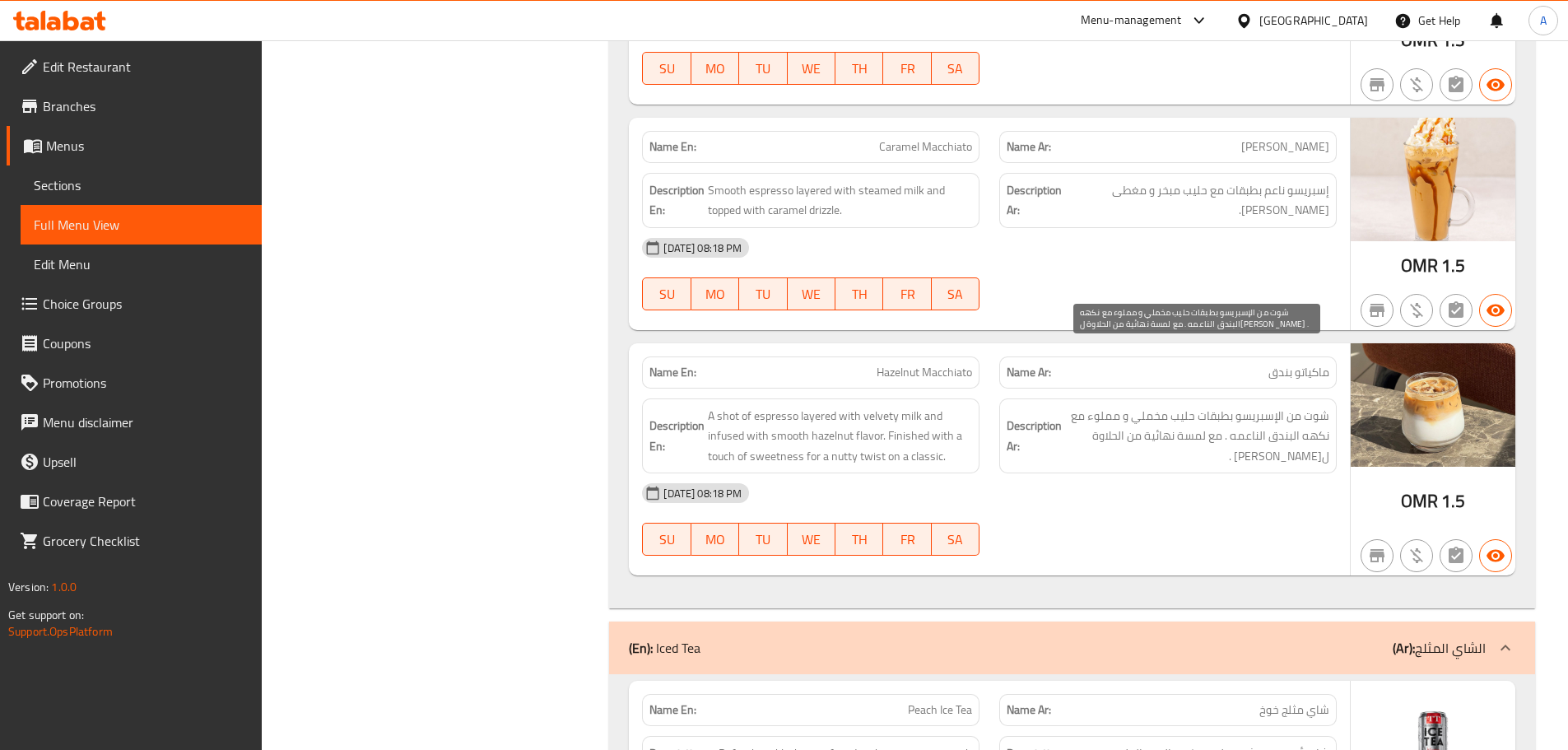
click at [1105, 406] on span "شوت من الإسبريسو بطبقات حليب مخملي و مملوء مع نكهه البندق الناعمه . مع لمسة نها…" at bounding box center [1197, 436] width 264 height 61
copy span "مملوء"
click at [1023, 398] on div "Description Ar: شوت من الإسبريسو بطبقات حليب مخملي و مملوء مع نكهه البندق الناع…" at bounding box center [1168, 436] width 337 height 76
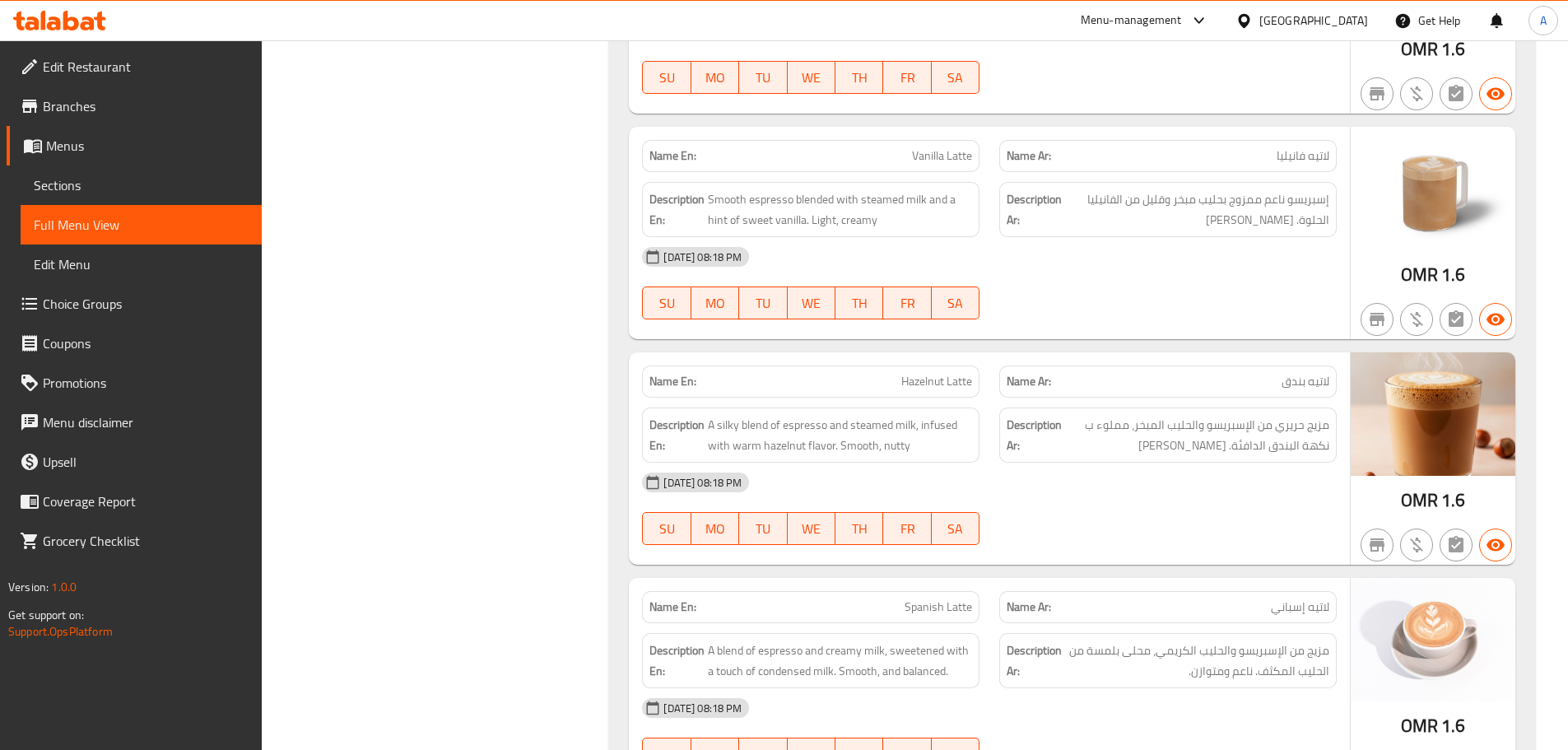
scroll to position [7996, 0]
